Goal: Information Seeking & Learning: Learn about a topic

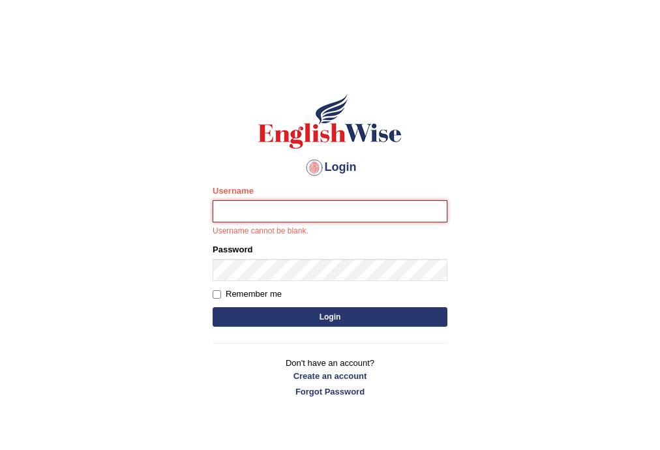
click at [410, 204] on input "Username" at bounding box center [330, 211] width 235 height 22
type input "a"
type input "andy_parramatta"
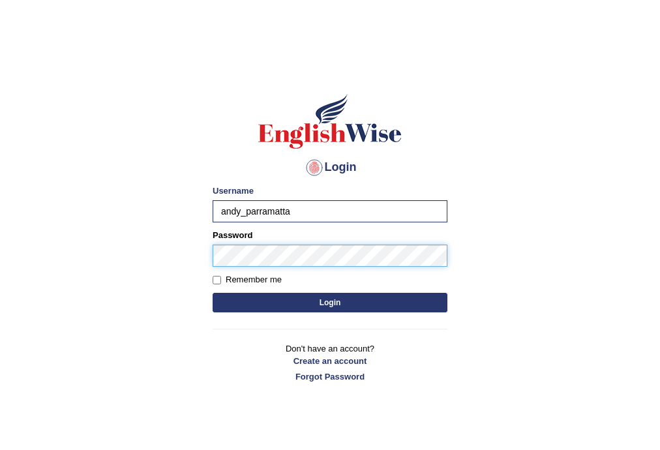
click at [213, 293] on button "Login" at bounding box center [330, 303] width 235 height 20
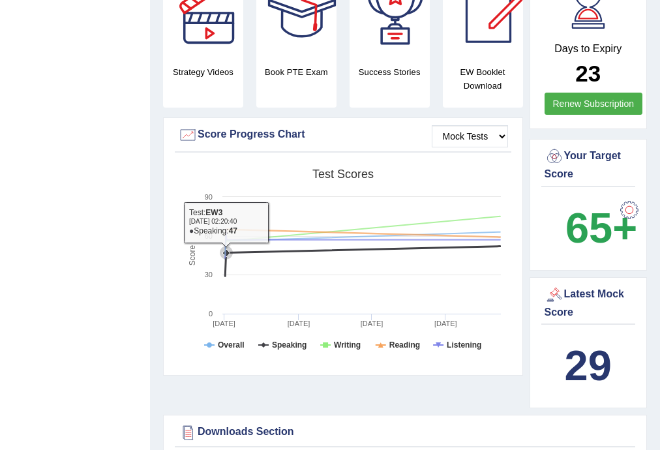
scroll to position [382, 0]
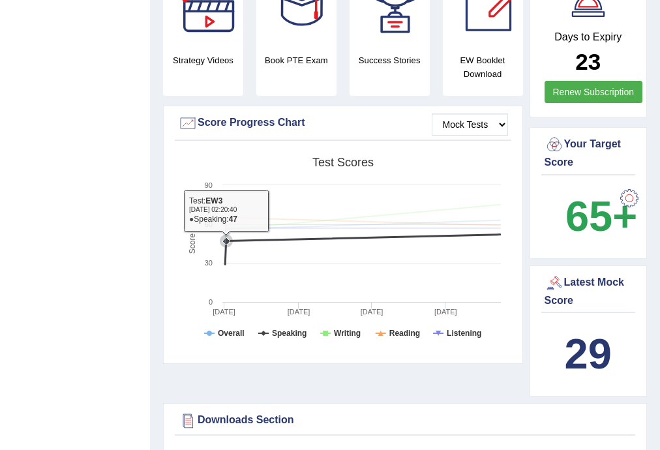
drag, startPoint x: 303, startPoint y: 297, endPoint x: 284, endPoint y: 290, distance: 21.1
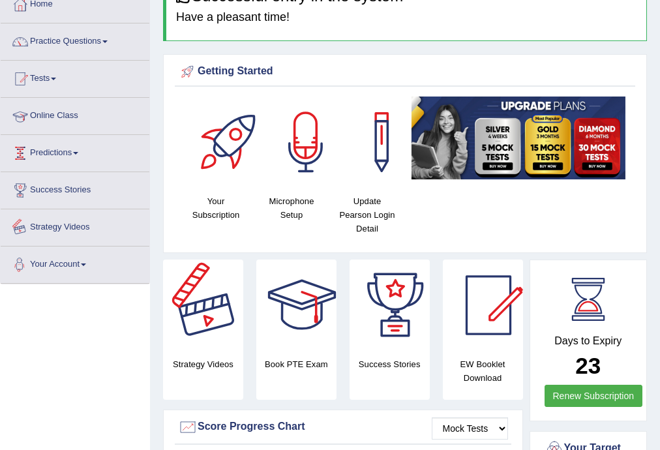
scroll to position [69, 0]
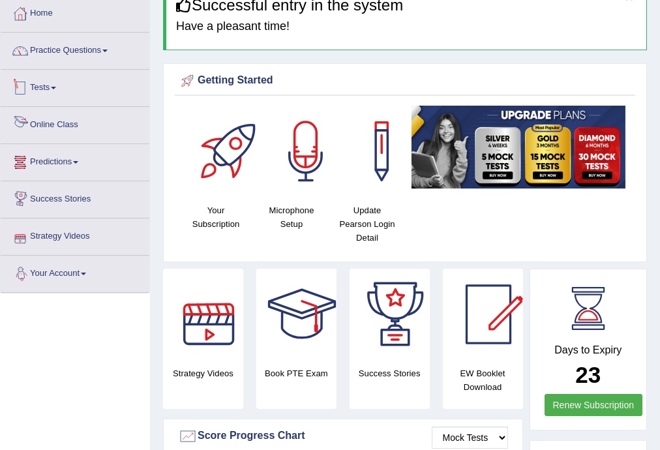
click at [70, 61] on link "Practice Questions" at bounding box center [75, 49] width 149 height 33
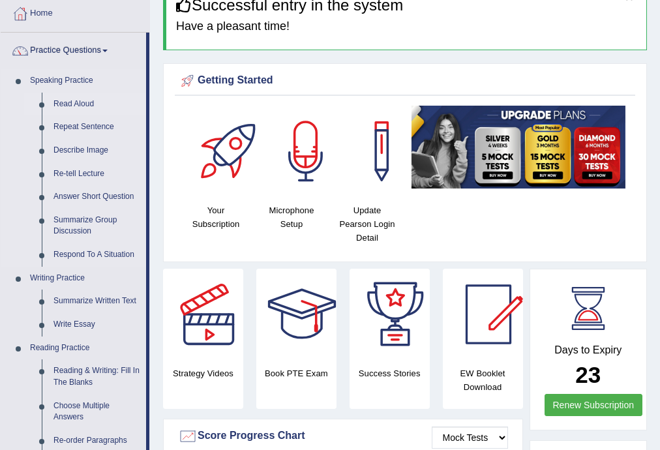
click at [88, 104] on link "Read Aloud" at bounding box center [97, 104] width 99 height 23
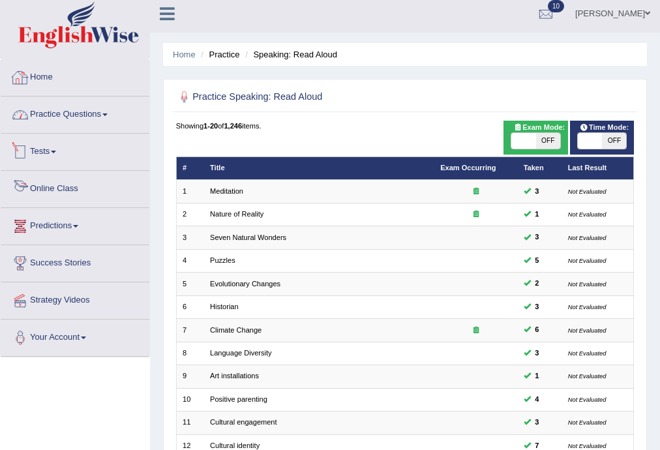
scroll to position [5, 0]
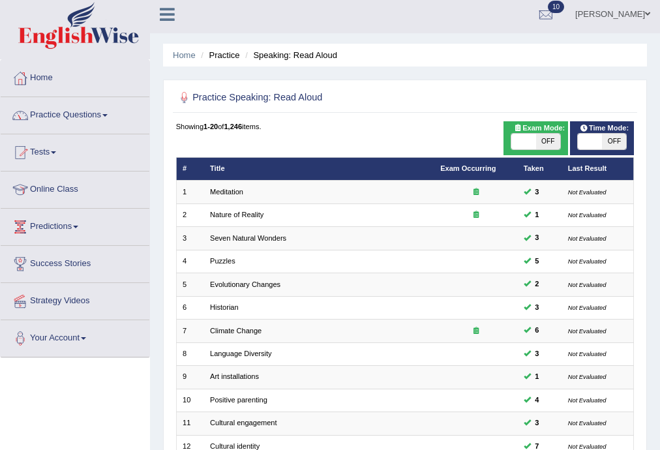
click at [102, 122] on link "Practice Questions" at bounding box center [75, 113] width 149 height 33
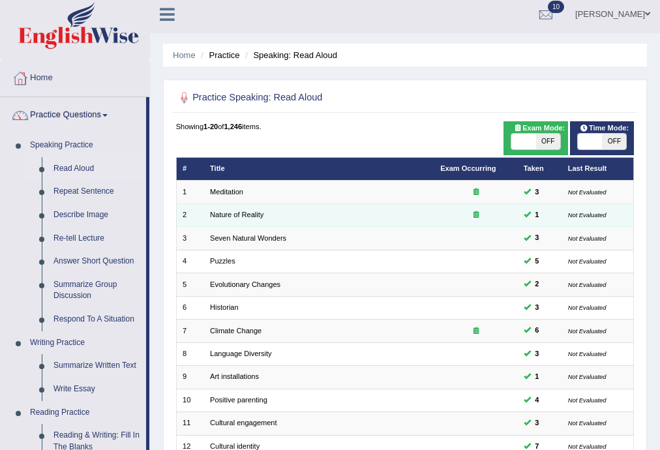
click at [334, 211] on td "Nature of Reality" at bounding box center [319, 215] width 230 height 23
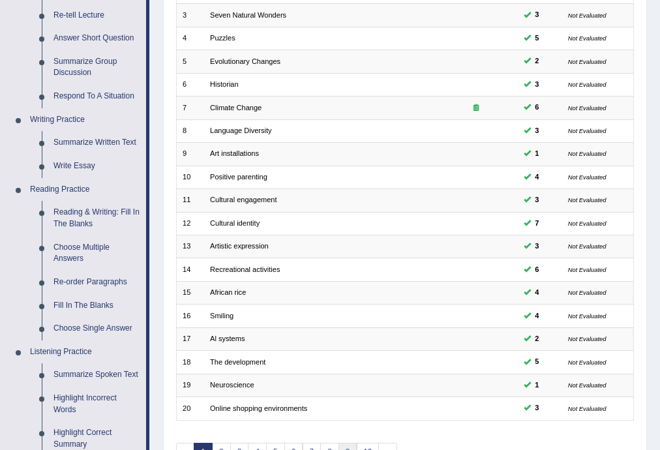
scroll to position [300, 0]
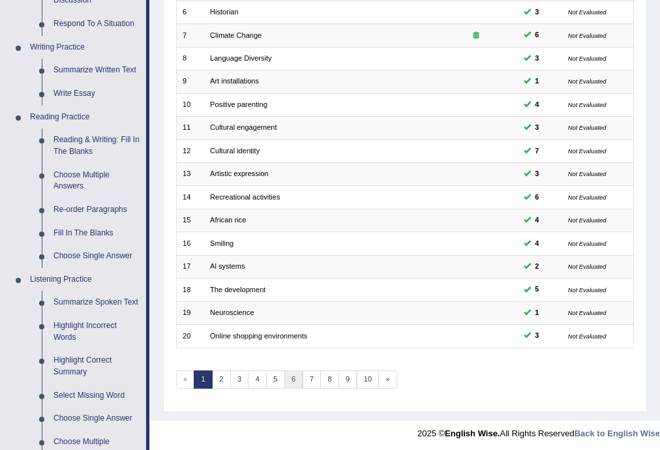
click at [292, 376] on link "6" at bounding box center [293, 380] width 19 height 18
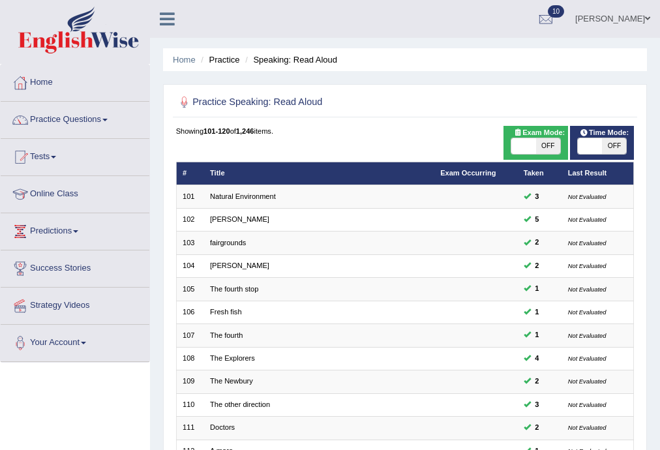
scroll to position [300, 0]
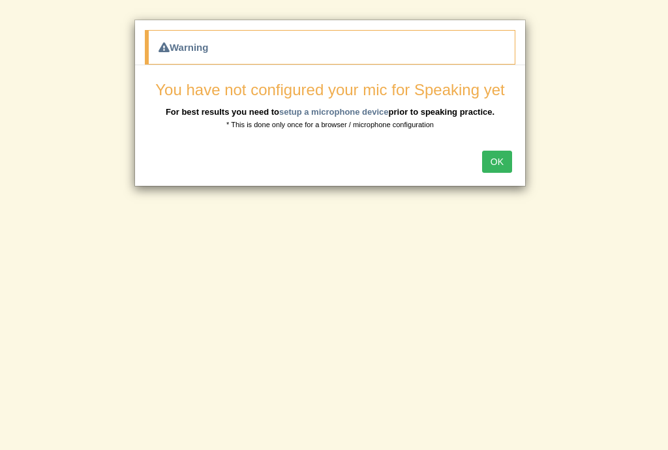
click at [501, 167] on button "OK" at bounding box center [497, 162] width 30 height 22
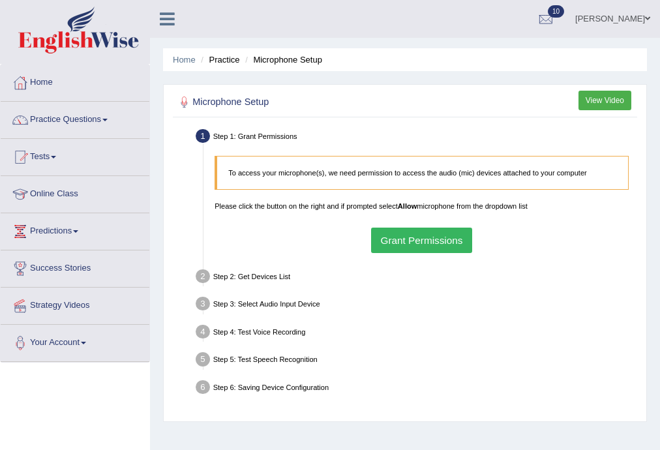
click at [453, 231] on button "Grant Permissions" at bounding box center [421, 240] width 101 height 25
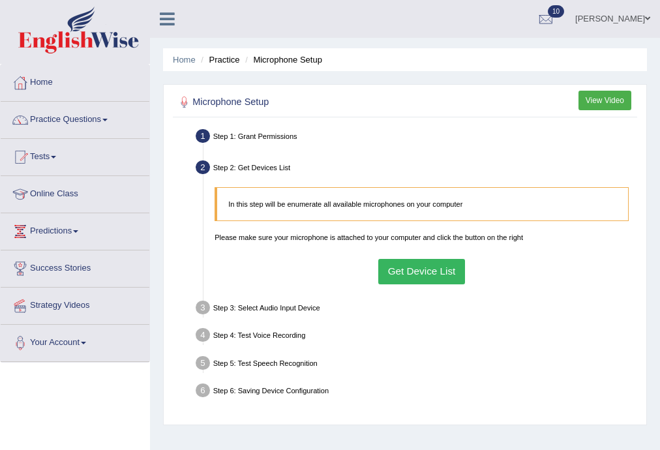
click at [416, 271] on button "Get Device List" at bounding box center [421, 271] width 87 height 25
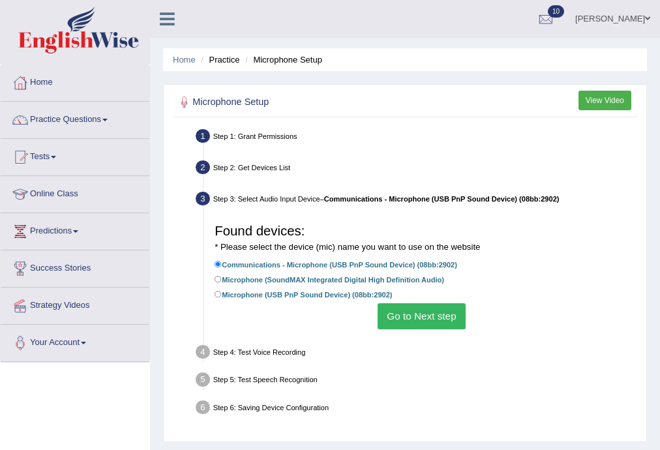
click at [423, 311] on button "Go to Next step" at bounding box center [422, 315] width 88 height 25
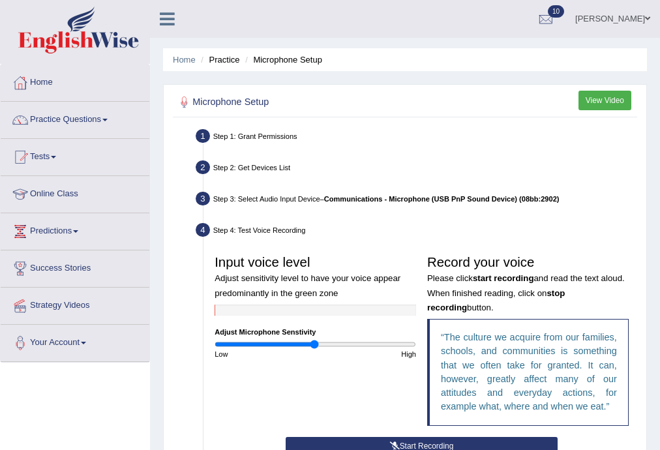
click at [418, 441] on button "Start Recording" at bounding box center [422, 446] width 272 height 19
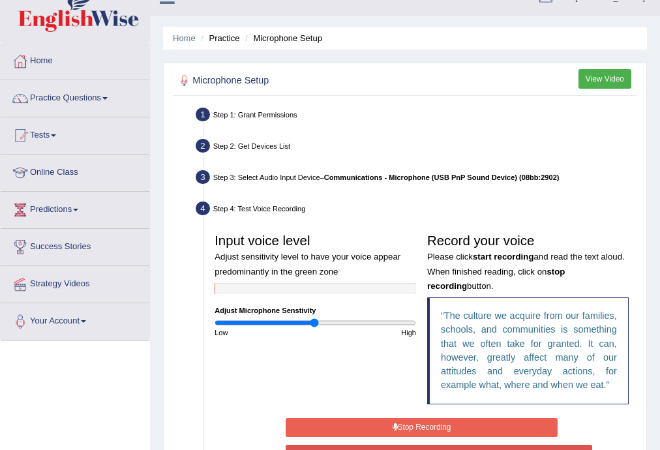
scroll to position [87, 0]
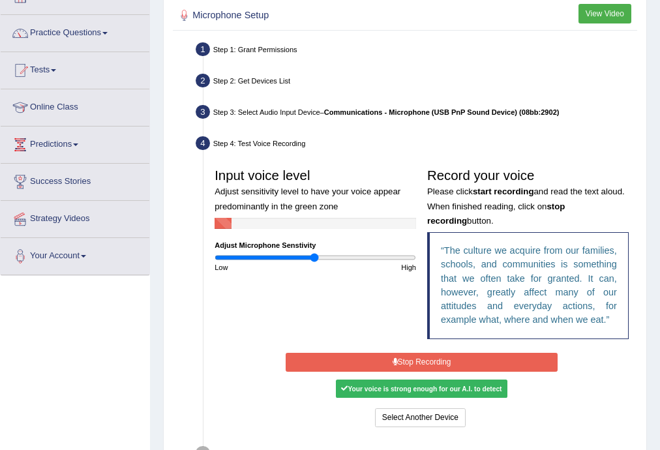
click at [431, 365] on button "Stop Recording" at bounding box center [422, 362] width 272 height 19
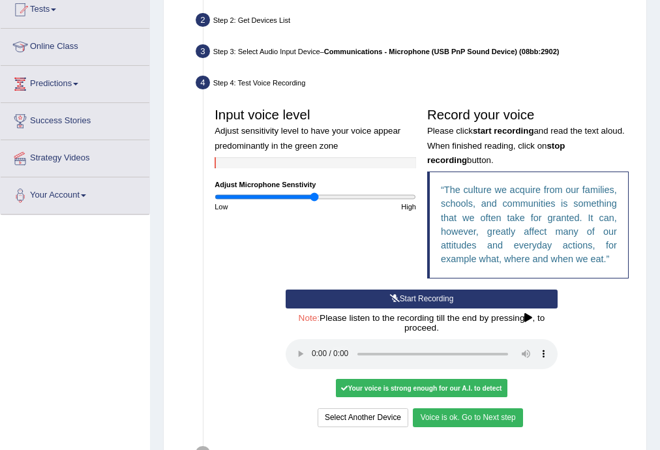
scroll to position [157, 0]
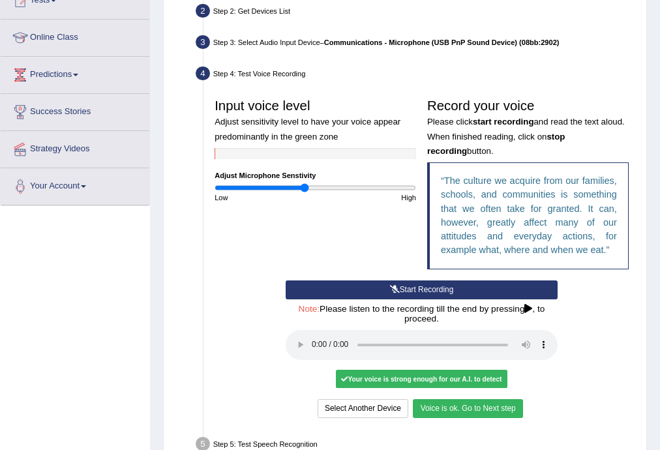
click at [305, 190] on input "range" at bounding box center [316, 187] width 202 height 9
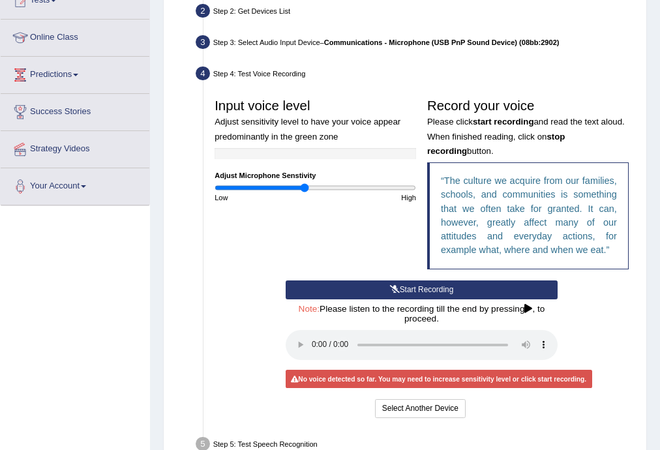
click at [357, 290] on button "Start Recording" at bounding box center [422, 290] width 272 height 19
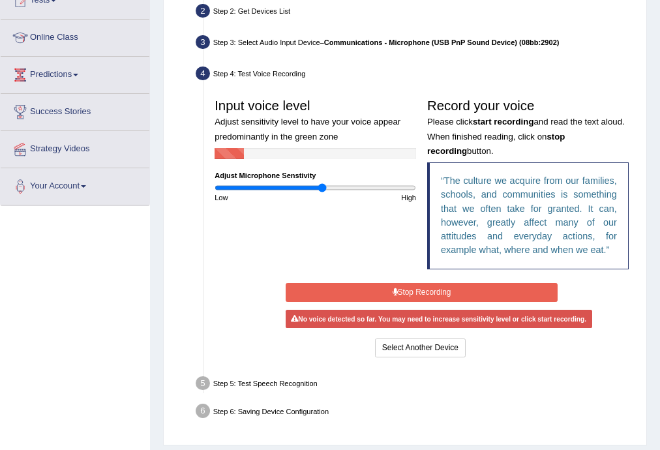
click at [322, 185] on input "range" at bounding box center [316, 187] width 202 height 9
click at [313, 186] on input "range" at bounding box center [316, 187] width 202 height 9
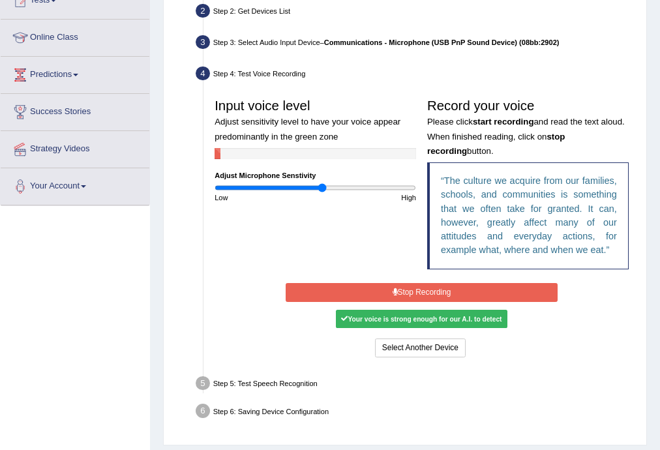
type input "1.08"
click at [322, 185] on input "range" at bounding box center [316, 187] width 202 height 9
click at [425, 284] on button "Stop Recording" at bounding box center [422, 292] width 272 height 19
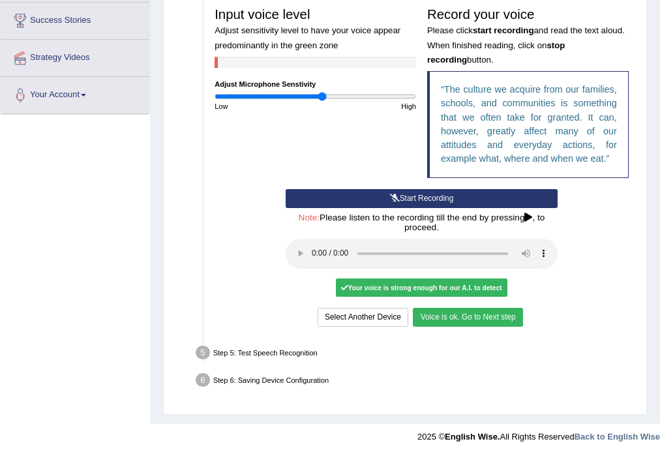
scroll to position [254, 0]
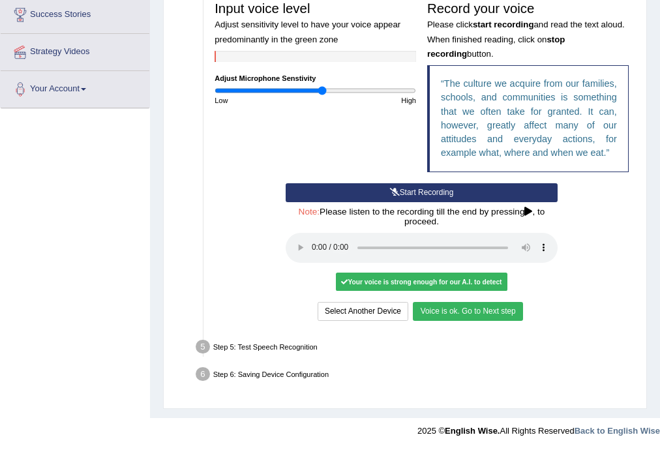
click at [473, 311] on button "Voice is ok. Go to Next step" at bounding box center [468, 311] width 110 height 19
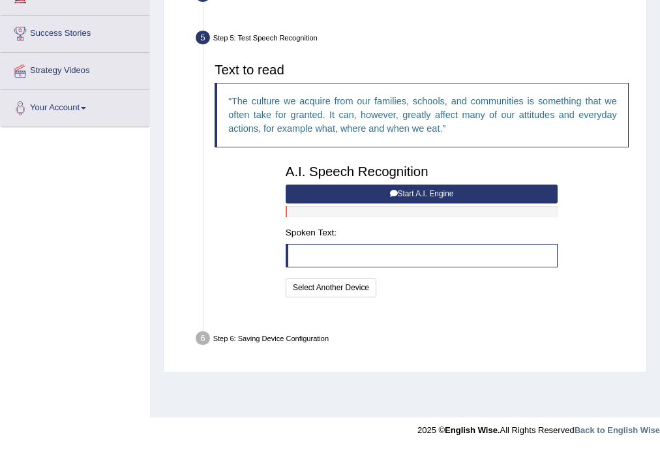
scroll to position [235, 0]
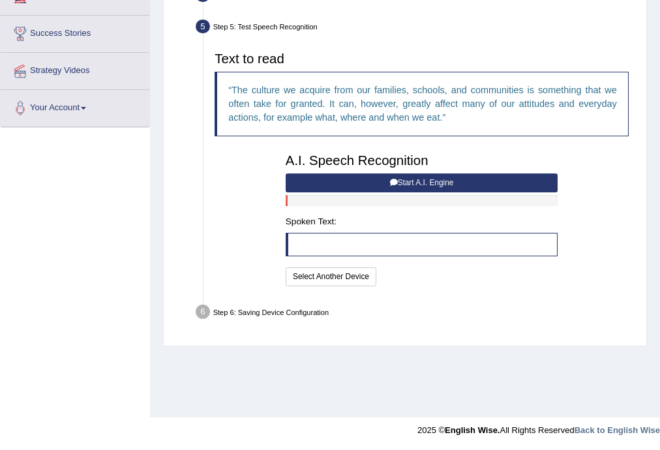
click at [408, 172] on div "A.I. Speech Recognition Start A.I. Engine Stop A.I. Engine Note: Please listen …" at bounding box center [421, 218] width 283 height 142
click at [423, 177] on button "Start A.I. Engine" at bounding box center [422, 183] width 272 height 19
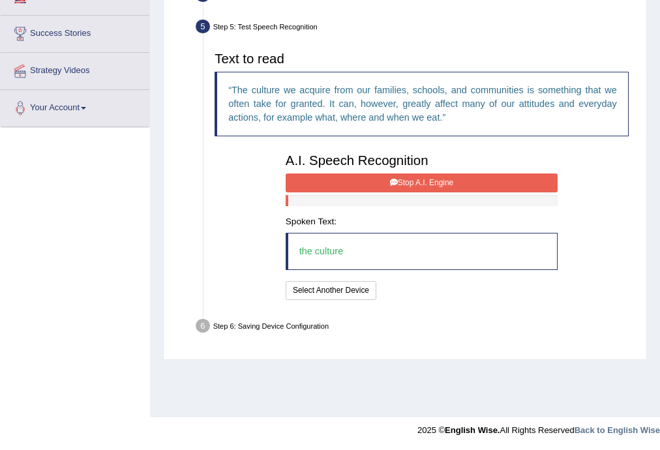
click at [454, 181] on button "Stop A.I. Engine" at bounding box center [422, 183] width 272 height 19
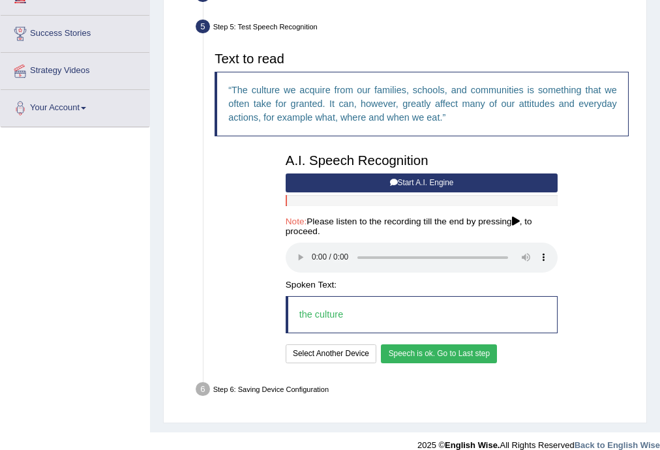
click at [465, 353] on button "Speech is ok. Go to Last step" at bounding box center [439, 353] width 116 height 19
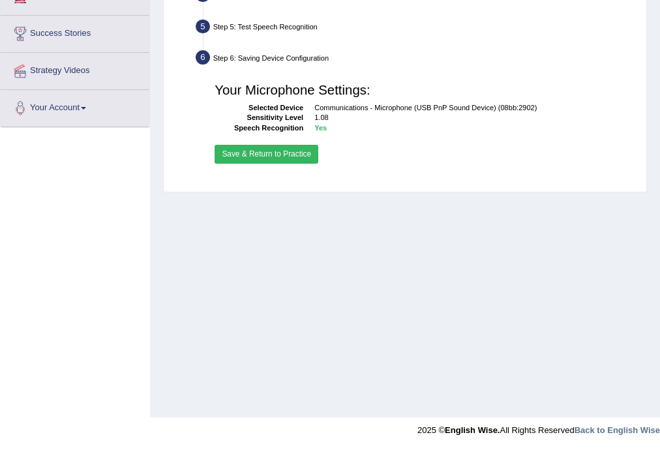
click at [278, 160] on button "Save & Return to Practice" at bounding box center [267, 154] width 104 height 19
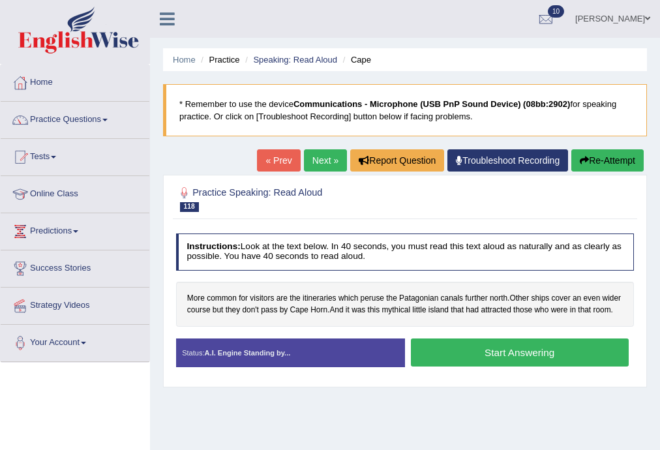
click at [47, 81] on link "Home" at bounding box center [75, 81] width 149 height 33
